Goal: Information Seeking & Learning: Learn about a topic

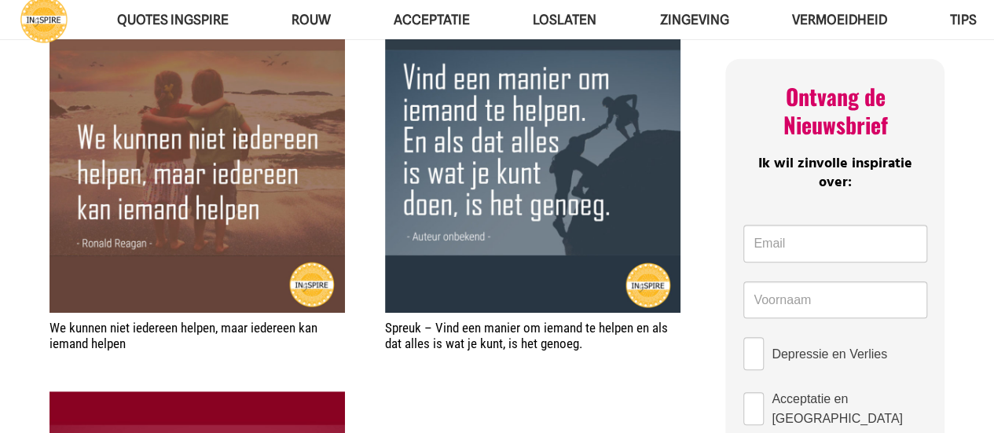
scroll to position [236, 0]
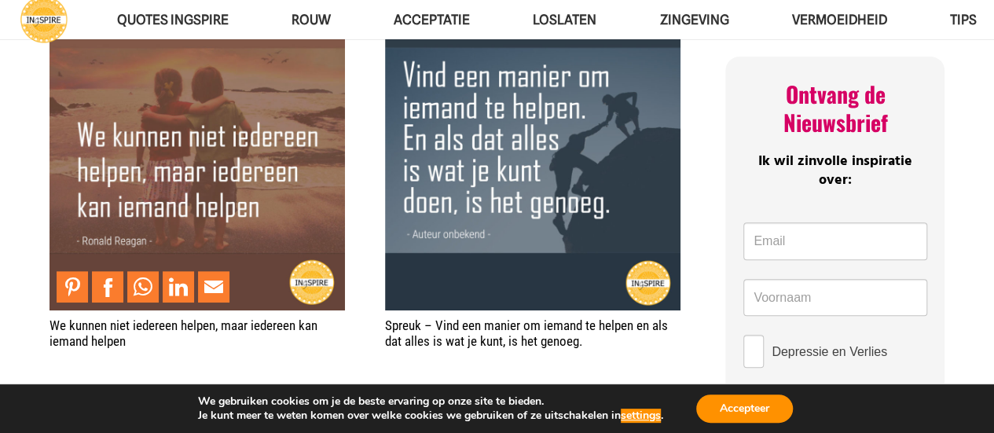
drag, startPoint x: 205, startPoint y: 200, endPoint x: 641, endPoint y: 54, distance: 459.8
click at [182, 186] on img "We kunnen niet iedereen helpen, maar iedereen kan iemand helpen" at bounding box center [196, 162] width 295 height 295
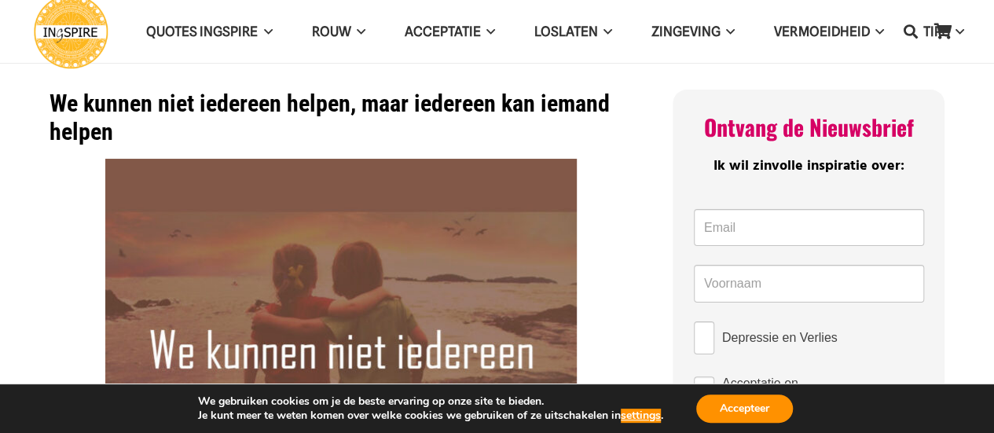
click at [343, 266] on img at bounding box center [340, 394] width 471 height 471
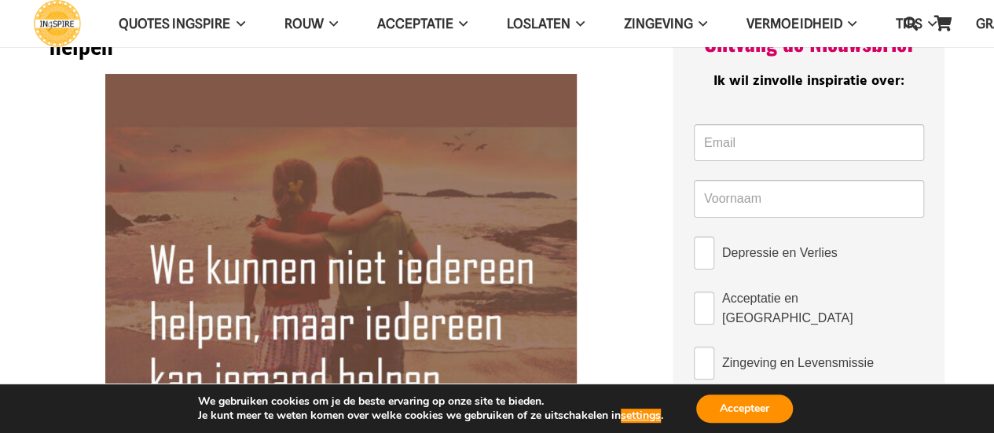
scroll to position [79, 0]
